Goal: Task Accomplishment & Management: Complete application form

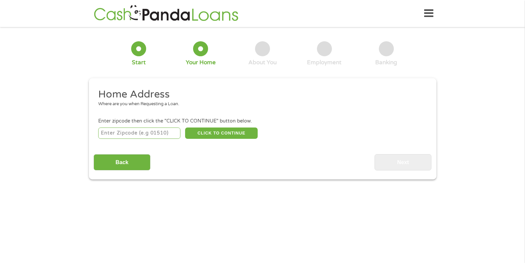
click at [138, 133] on input "number" at bounding box center [139, 133] width 82 height 11
type input "76010"
select select "[US_STATE]"
click at [207, 133] on button "CLICK TO CONTINUE" at bounding box center [221, 133] width 73 height 11
type input "76010"
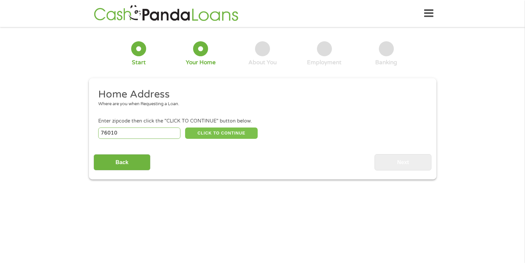
type input "[GEOGRAPHIC_DATA]"
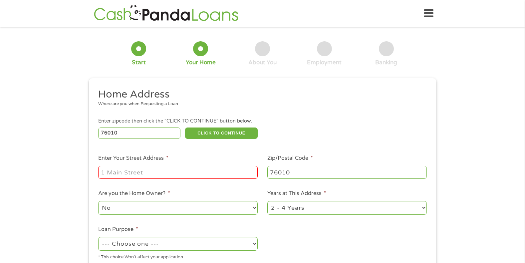
click at [150, 172] on input "Enter Your Street Address *" at bounding box center [178, 172] width 160 height 13
type input "[GEOGRAPHIC_DATA]"
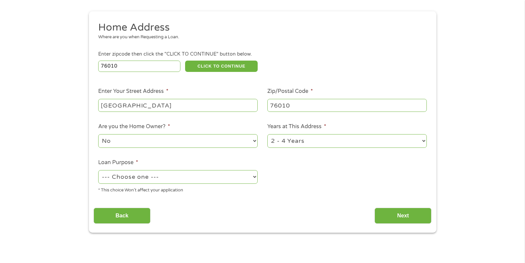
scroll to position [100, 0]
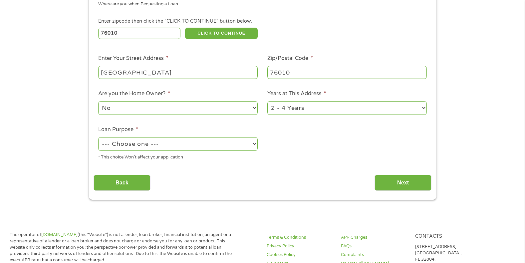
click at [320, 106] on select "1 Year or less 1 - 2 Years 2 - 4 Years Over 4 Years" at bounding box center [347, 108] width 160 height 14
select select "60months"
click at [267, 101] on select "1 Year or less 1 - 2 Years 2 - 4 Years Over 4 Years" at bounding box center [347, 108] width 160 height 14
click at [157, 145] on select "--- Choose one --- Pay Bills Debt Consolidation Home Improvement Major Purchase…" at bounding box center [178, 144] width 160 height 14
select select "debtconsolidation"
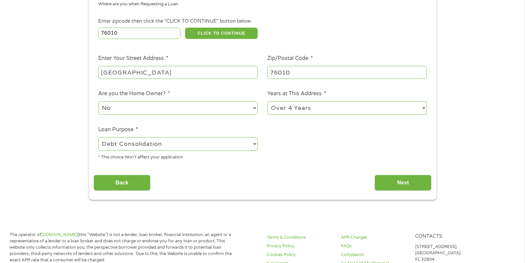
click at [98, 137] on select "--- Choose one --- Pay Bills Debt Consolidation Home Improvement Major Purchase…" at bounding box center [178, 144] width 160 height 14
click at [405, 181] on input "Next" at bounding box center [403, 183] width 57 height 16
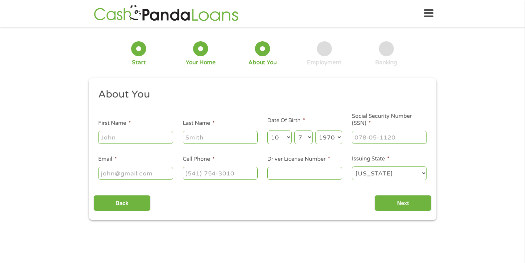
scroll to position [3, 3]
click at [109, 138] on input "First Name *" at bounding box center [135, 137] width 75 height 13
type input "[PERSON_NAME]"
type input "Elahi"
type input "[EMAIL_ADDRESS][DOMAIN_NAME]"
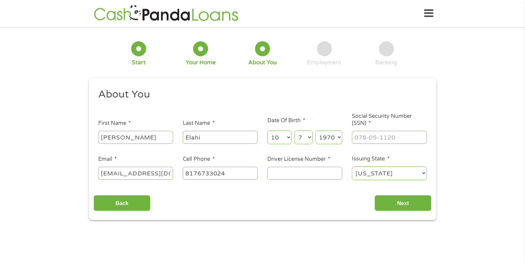
type input "[PHONE_NUMBER]"
click at [359, 137] on input "Social Security Number (SSN) *" at bounding box center [389, 137] width 75 height 13
type input "462-49-0720"
click at [287, 173] on input "Driver License Number *" at bounding box center [304, 173] width 75 height 13
type input "02758266"
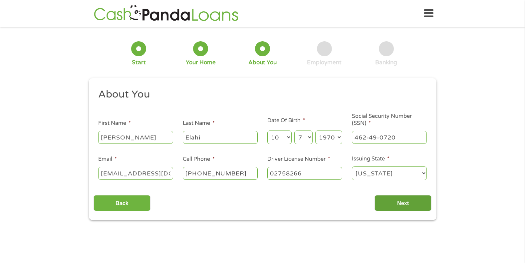
click at [394, 200] on input "Next" at bounding box center [403, 203] width 57 height 16
click at [401, 201] on input "Next" at bounding box center [403, 203] width 57 height 16
click at [404, 201] on input "Next" at bounding box center [403, 203] width 57 height 16
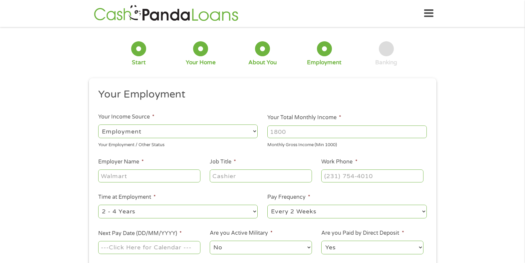
click at [306, 133] on input "Your Total Monthly Income *" at bounding box center [347, 132] width 160 height 13
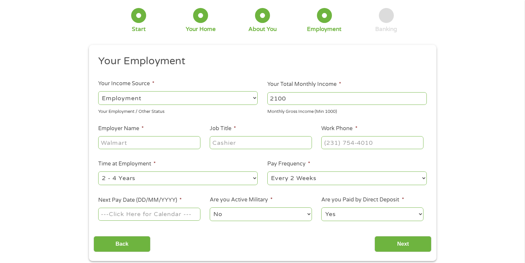
scroll to position [67, 0]
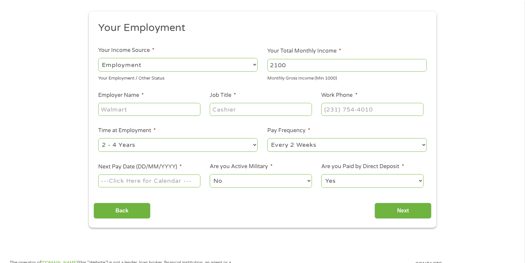
type input "2100"
click at [130, 107] on input "Employer Name *" at bounding box center [149, 109] width 102 height 13
type input "[GEOGRAPHIC_DATA]"
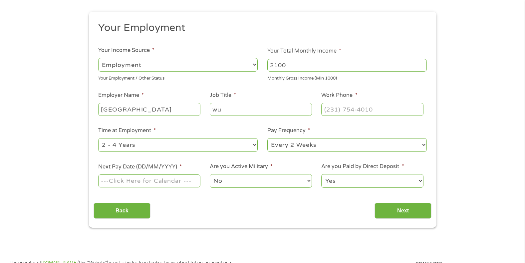
type input "w"
type input "substitute teacher"
type input "[PHONE_NUMBER]"
click at [254, 147] on select "--- Choose one --- 1 Year or less 1 - 2 Years 2 - 4 Years Over 4 Years" at bounding box center [178, 145] width 160 height 14
select select "60months"
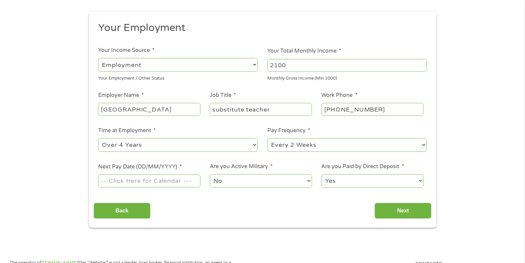
click at [98, 138] on select "--- Choose one --- 1 Year or less 1 - 2 Years 2 - 4 Years Over 4 Years" at bounding box center [178, 145] width 160 height 14
click at [320, 143] on select "--- Choose one --- Every 2 Weeks Every Week Monthly Semi-Monthly" at bounding box center [347, 145] width 160 height 14
select select "monthly"
click at [267, 138] on select "--- Choose one --- Every 2 Weeks Every Week Monthly Semi-Monthly" at bounding box center [347, 145] width 160 height 14
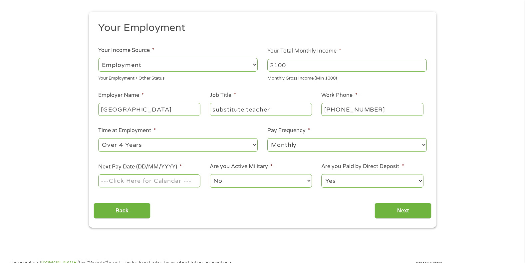
click at [129, 180] on input "Next Pay Date (DD/MM/YYYY) *" at bounding box center [149, 181] width 102 height 13
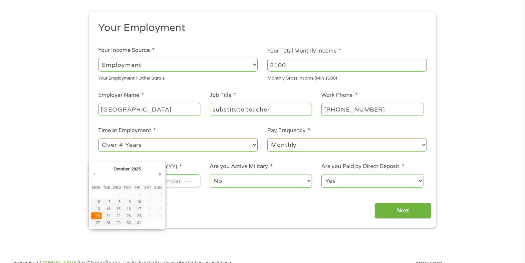
type input "[DATE]"
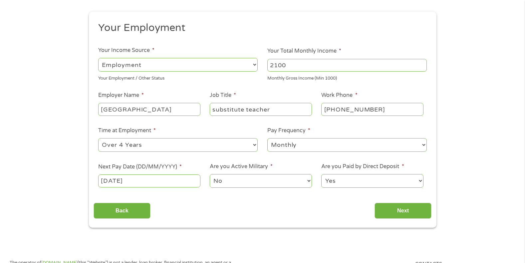
click at [369, 178] on select "Yes No" at bounding box center [372, 181] width 102 height 14
click at [403, 208] on input "Next" at bounding box center [403, 211] width 57 height 16
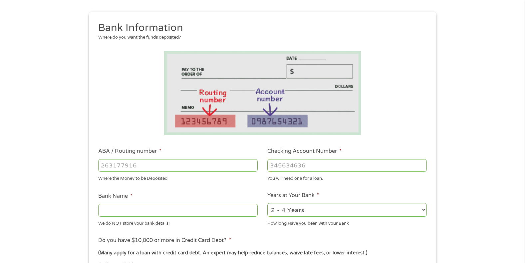
scroll to position [100, 0]
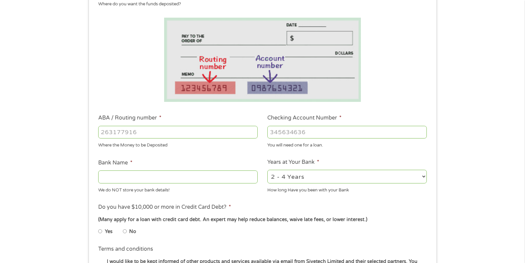
click at [195, 130] on input "ABA / Routing number *" at bounding box center [178, 132] width 160 height 13
type input "111000614"
type input "JPMORGAN CHASE BANK NA"
type input "111000614"
click at [303, 130] on input "Checking Account Number *" at bounding box center [347, 132] width 160 height 13
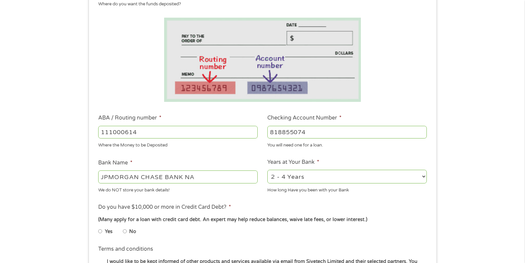
type input "818855074"
click at [323, 176] on select "2 - 4 Years 6 - 12 Months 1 - 2 Years Over 4 Years" at bounding box center [347, 177] width 160 height 14
select select "60months"
click at [267, 170] on select "2 - 4 Years 6 - 12 Months 1 - 2 Years Over 4 Years" at bounding box center [347, 177] width 160 height 14
click at [246, 199] on ul "Bank Information Where do you want the funds deposited? ABA / Routing number * …" at bounding box center [263, 154] width 338 height 332
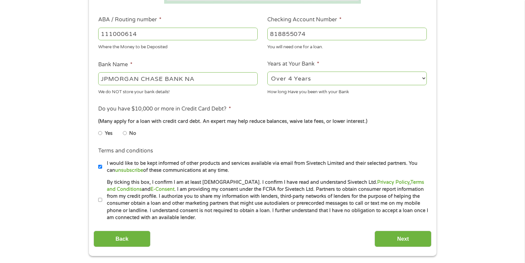
scroll to position [200, 0]
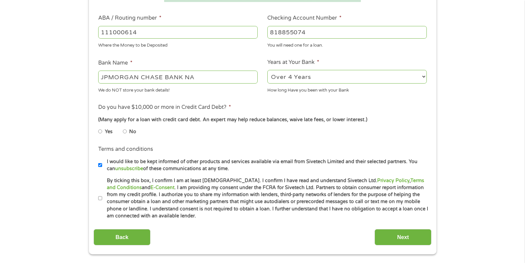
click at [101, 128] on input "Yes" at bounding box center [100, 131] width 4 height 11
radio input "true"
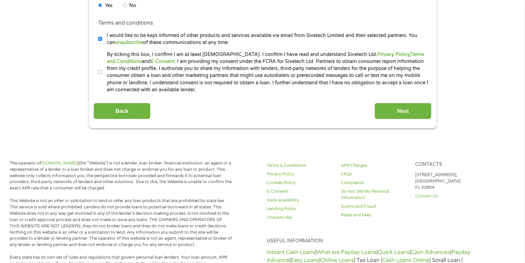
scroll to position [333, 0]
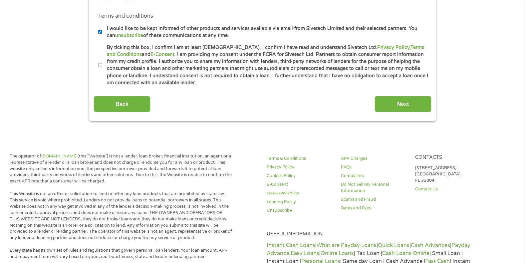
click at [101, 30] on input "I would like to be kept informed of other products and services available via e…" at bounding box center [100, 32] width 4 height 11
checkbox input "false"
click at [101, 65] on input "By ticking this box, I confirm I am at least [DEMOGRAPHIC_DATA]. I confirm I ha…" at bounding box center [100, 65] width 4 height 11
checkbox input "true"
click at [403, 101] on input "Next" at bounding box center [403, 104] width 57 height 16
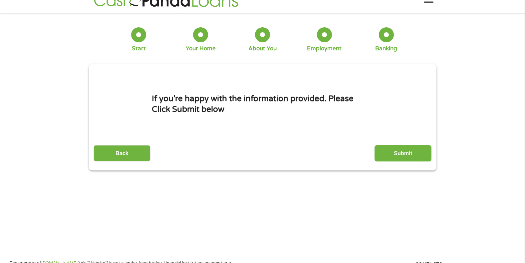
scroll to position [0, 0]
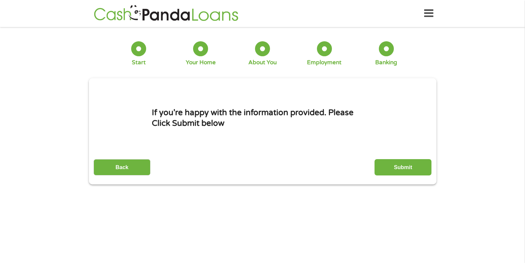
click at [396, 165] on input "Submit" at bounding box center [403, 167] width 57 height 16
